Goal: Use online tool/utility: Utilize a website feature to perform a specific function

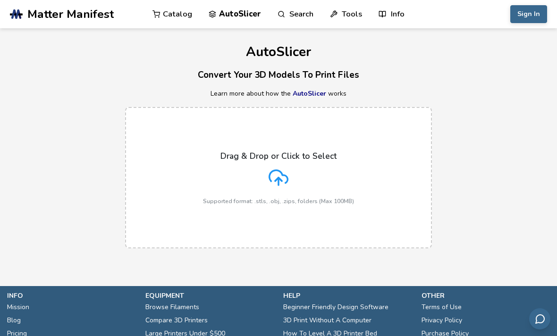
click at [266, 189] on div "Drag & Drop or Click to Select Supported format: .stls, .obj, .zips, folders (M…" at bounding box center [278, 177] width 151 height 53
click at [0, 0] on input "Drag & Drop or Click to Select Supported format: .stls, .obj, .zips, folders (M…" at bounding box center [0, 0] width 0 height 0
click at [276, 163] on div "Drag & Drop or Click to Select Supported format: .stls, .obj, .zips, folders (M…" at bounding box center [278, 177] width 151 height 53
click at [0, 0] on input "Drag & Drop or Click to Select Supported format: .stls, .obj, .zips, folders (M…" at bounding box center [0, 0] width 0 height 0
click at [271, 165] on div "Drag & Drop or Click to Select Supported format: .stls, .obj, .zips, folders (M…" at bounding box center [278, 177] width 151 height 53
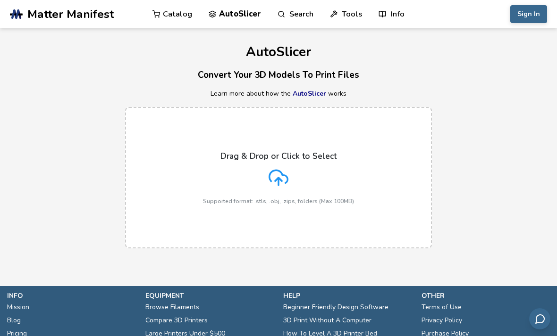
click at [0, 0] on input "Drag & Drop or Click to Select Supported format: .stls, .obj, .zips, folders (M…" at bounding box center [0, 0] width 0 height 0
click at [263, 167] on div "Drag & Drop or Click to Select Supported format: .stls, .obj, .zips, folders (M…" at bounding box center [278, 177] width 151 height 53
click at [0, 0] on input "Drag & Drop or Click to Select Supported format: .stls, .obj, .zips, folders (M…" at bounding box center [0, 0] width 0 height 0
click at [294, 160] on p "Drag & Drop or Click to Select" at bounding box center [278, 155] width 116 height 9
click at [0, 0] on input "Drag & Drop or Click to Select Supported format: .stls, .obj, .zips, folders (M…" at bounding box center [0, 0] width 0 height 0
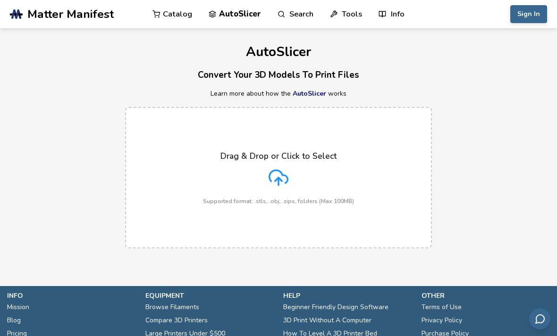
click at [145, 144] on label "Drag & Drop or Click to Select Supported format: .stls, .obj, .zips, folders (M…" at bounding box center [278, 178] width 307 height 142
click at [0, 0] on input "Drag & Drop or Click to Select Supported format: .stls, .obj, .zips, folders (M…" at bounding box center [0, 0] width 0 height 0
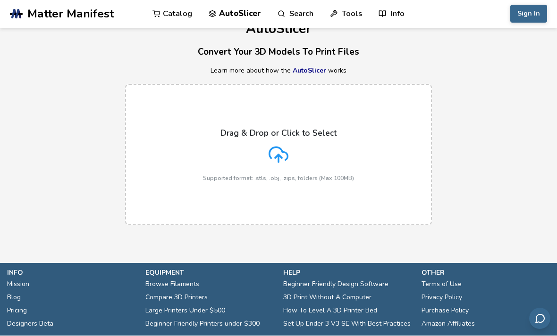
scroll to position [23, 0]
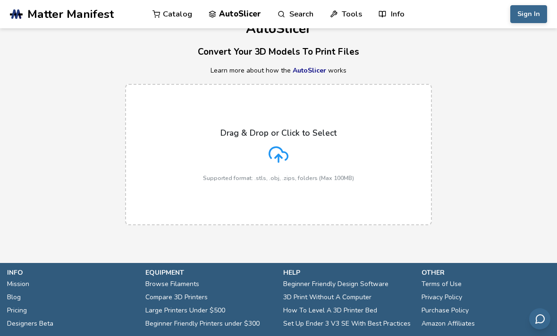
click at [225, 162] on div "Drag & Drop or Click to Select Supported format: .stls, .obj, .zips, folders (M…" at bounding box center [278, 154] width 151 height 53
click at [0, 0] on input "Drag & Drop or Click to Select Supported format: .stls, .obj, .zips, folders (M…" at bounding box center [0, 0] width 0 height 0
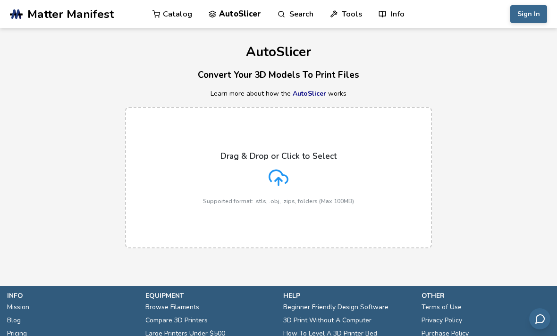
click at [312, 95] on link "AutoSlicer" at bounding box center [308, 93] width 33 height 9
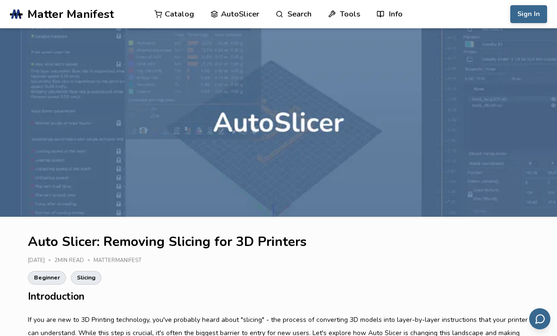
scroll to position [4, 0]
